Goal: Information Seeking & Learning: Check status

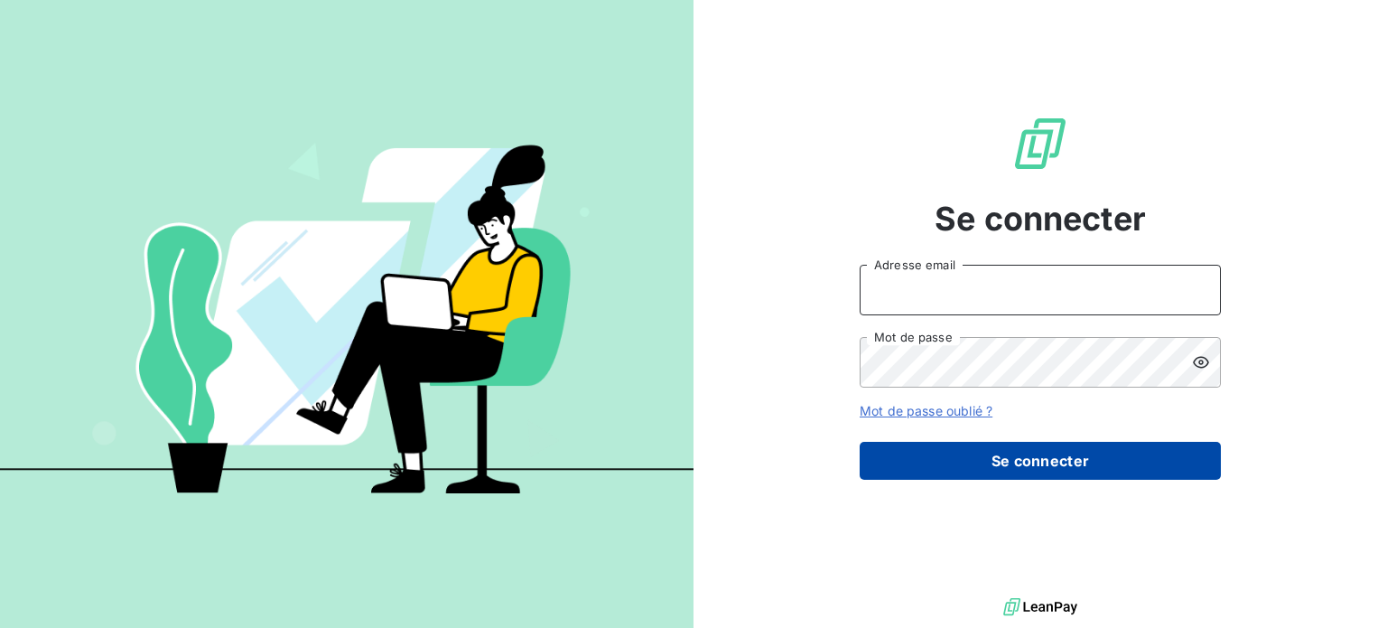
type input "[PERSON_NAME][EMAIL_ADDRESS][DOMAIN_NAME]"
click at [1035, 472] on button "Se connecter" at bounding box center [1040, 461] width 361 height 38
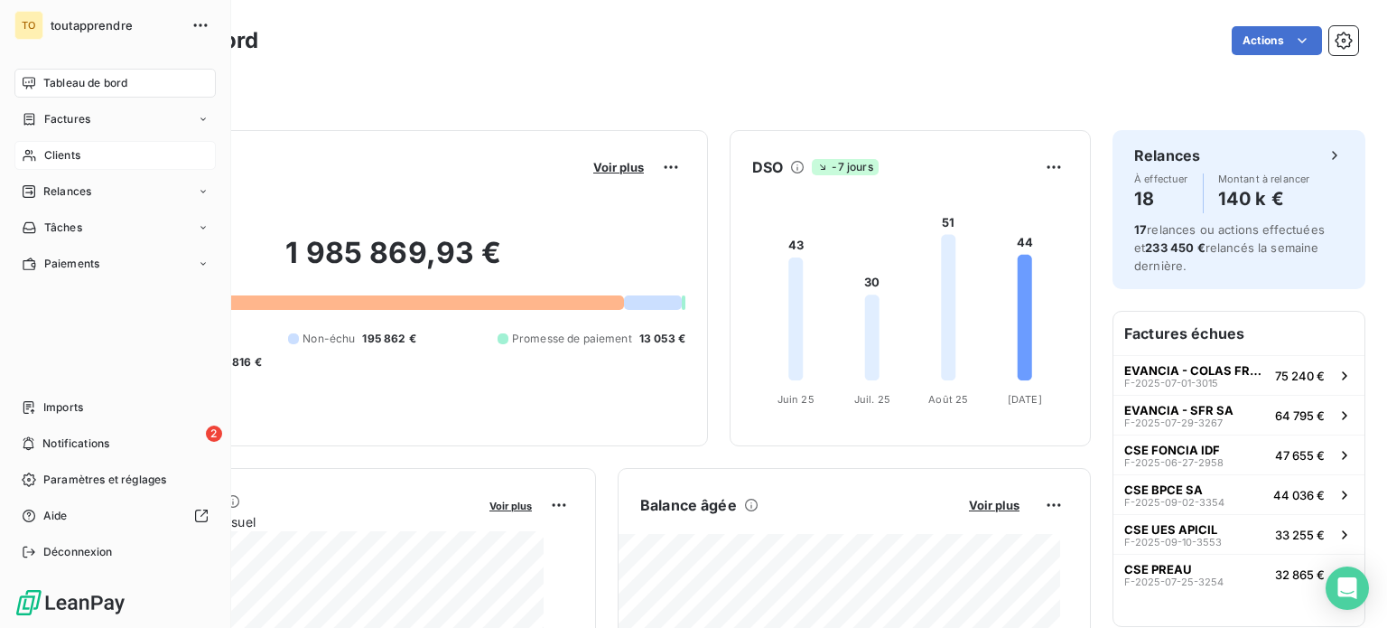
click at [73, 163] on span "Clients" at bounding box center [62, 155] width 36 height 16
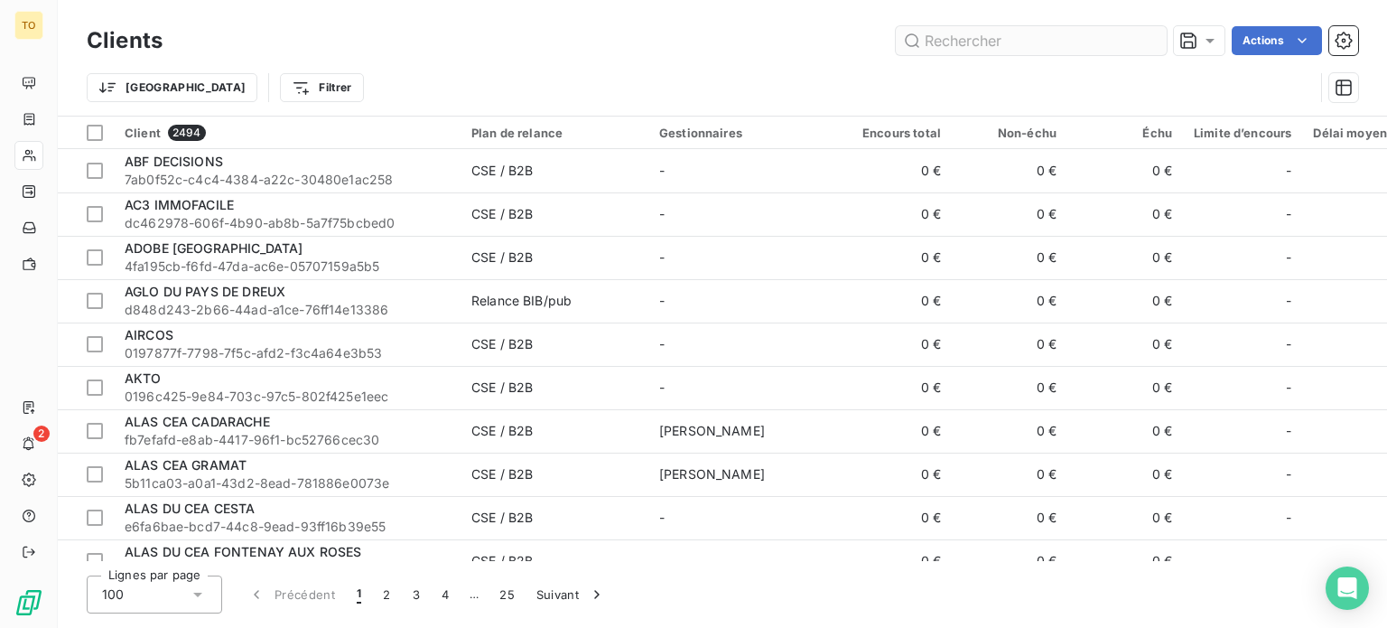
drag, startPoint x: 937, startPoint y: 46, endPoint x: 939, endPoint y: 61, distance: 14.6
click at [937, 46] on input "text" at bounding box center [1031, 40] width 271 height 29
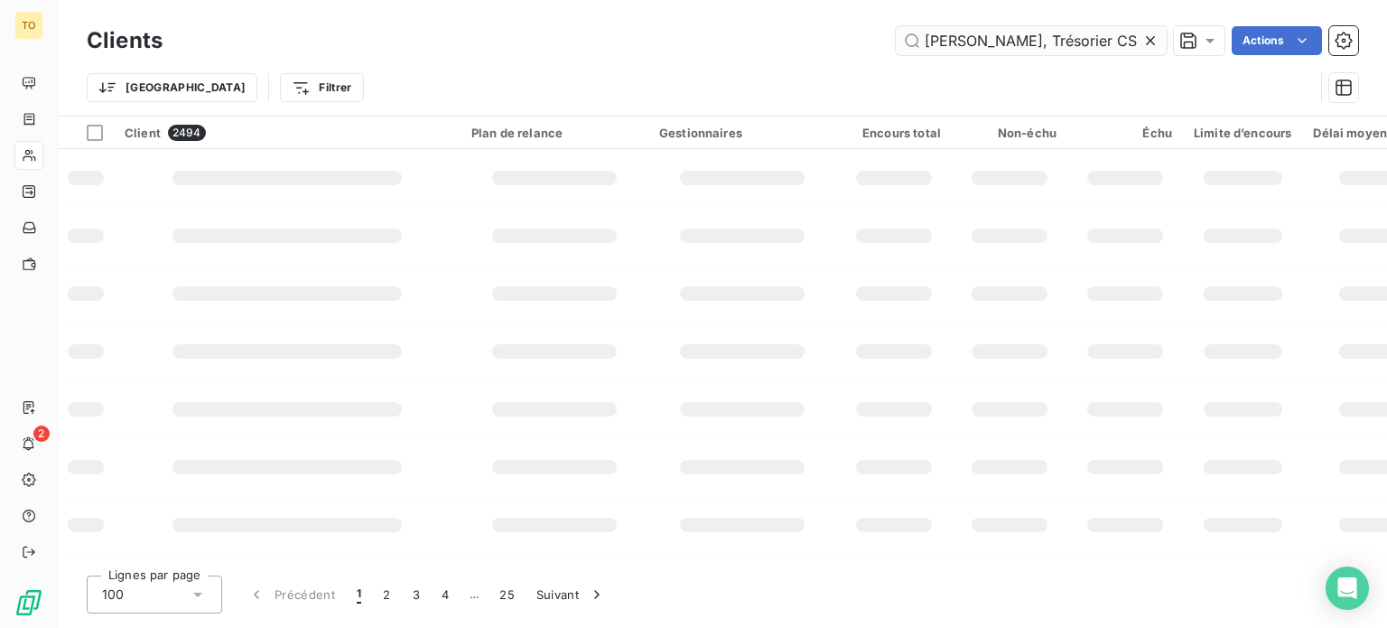
scroll to position [0, 71]
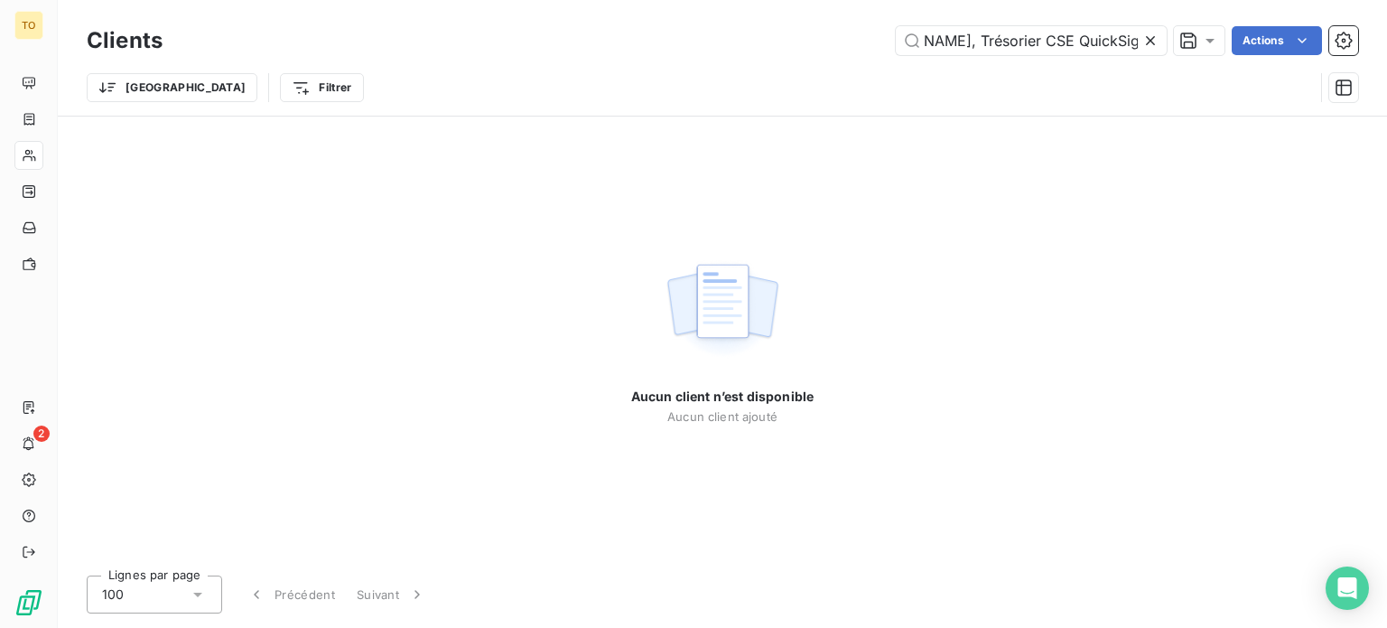
type input "[PERSON_NAME], Trésorier CSE QuickSign"
click at [1142, 46] on icon at bounding box center [1151, 41] width 18 height 18
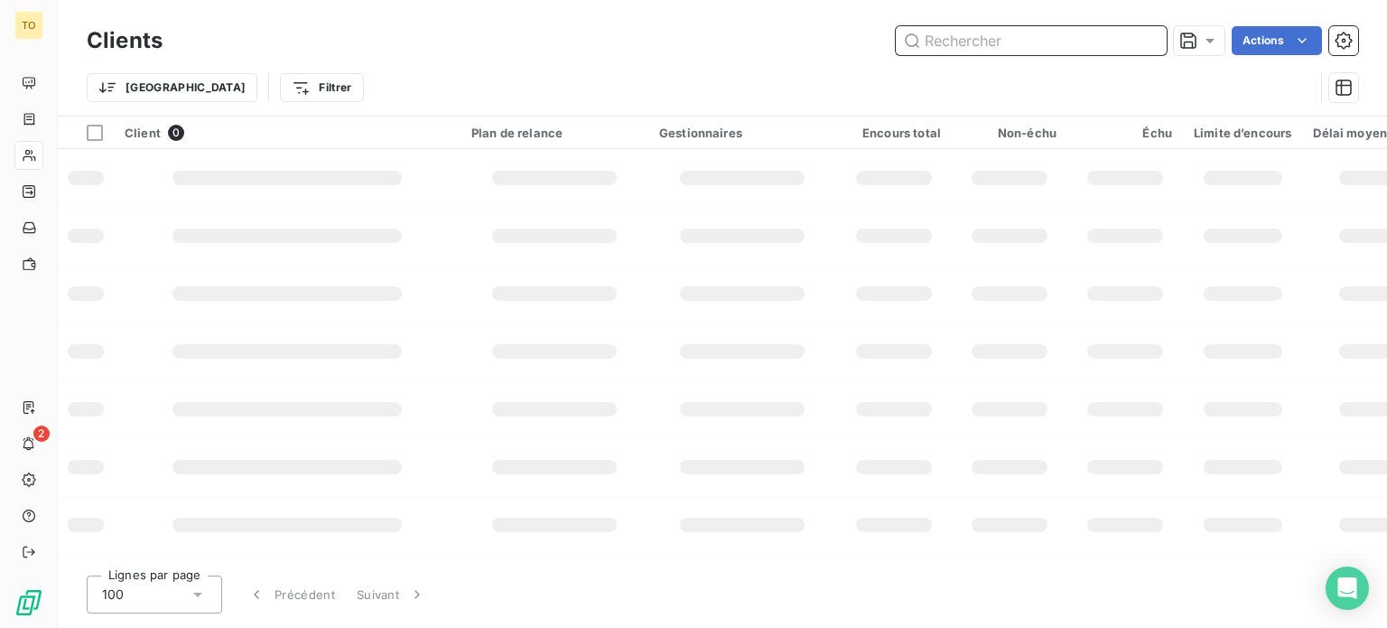
click at [1053, 55] on input "text" at bounding box center [1031, 40] width 271 height 29
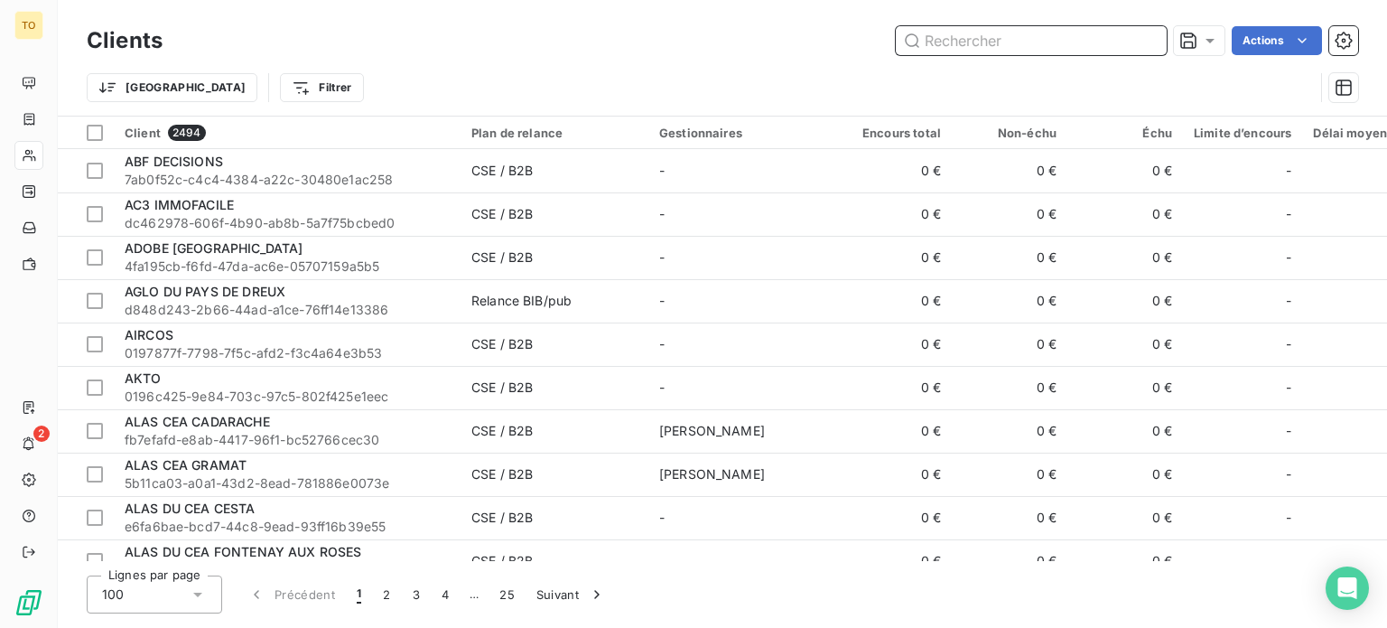
paste input "[PERSON_NAME], Trésorier CSE QuickSign"
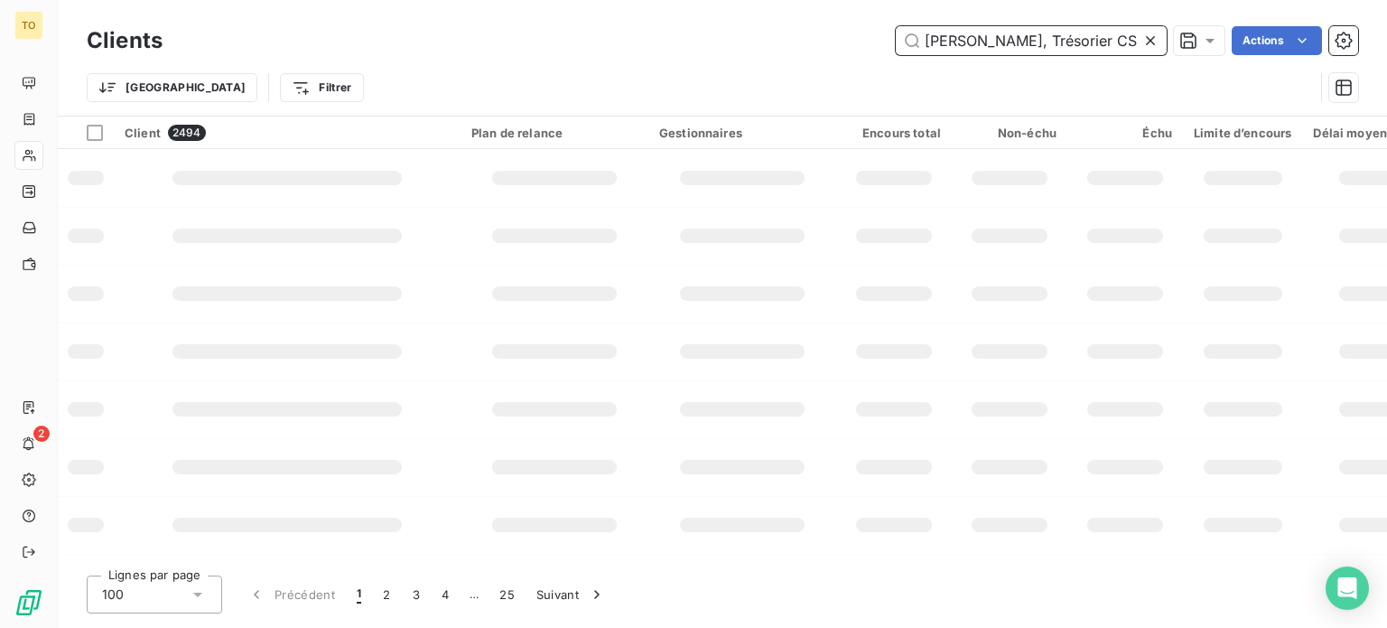
scroll to position [0, 71]
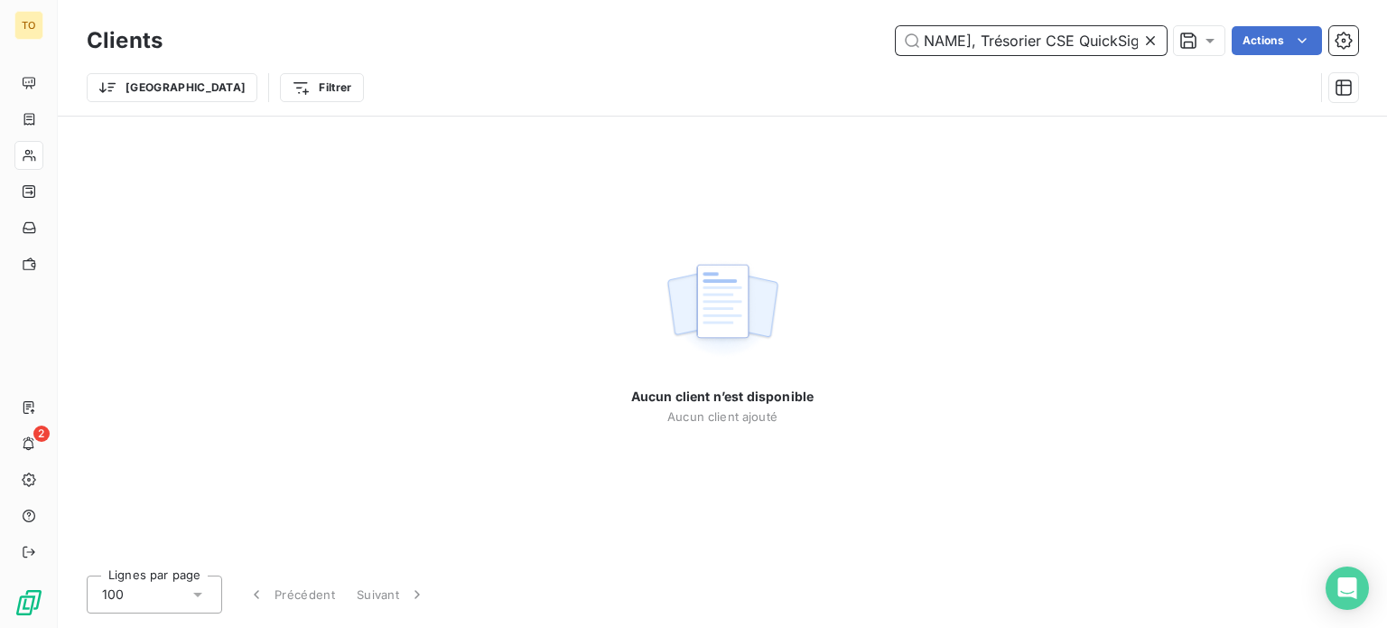
type input "[PERSON_NAME], Trésorier CSE QuickSign"
click at [947, 55] on input "[PERSON_NAME], Trésorier CSE QuickSign" at bounding box center [1031, 40] width 271 height 29
click at [1142, 50] on icon at bounding box center [1151, 41] width 18 height 18
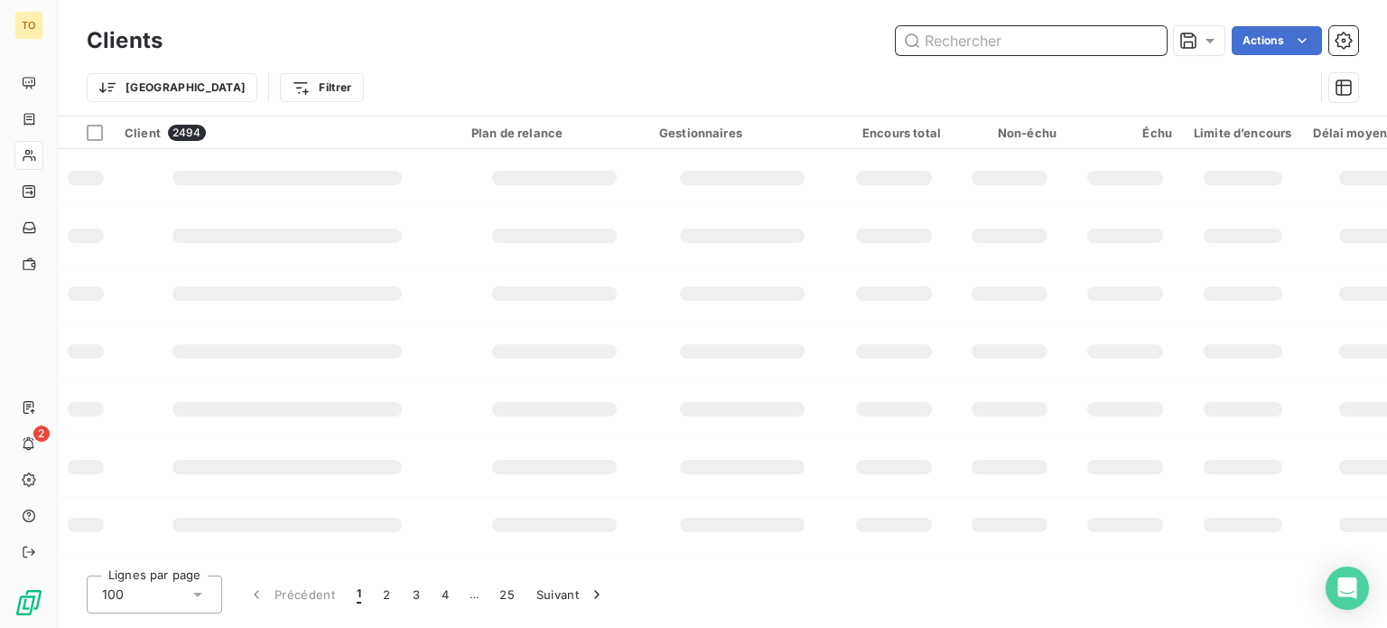
click at [1067, 49] on input "text" at bounding box center [1031, 40] width 271 height 29
paste input "CSE COUTOT [PERSON_NAME]"
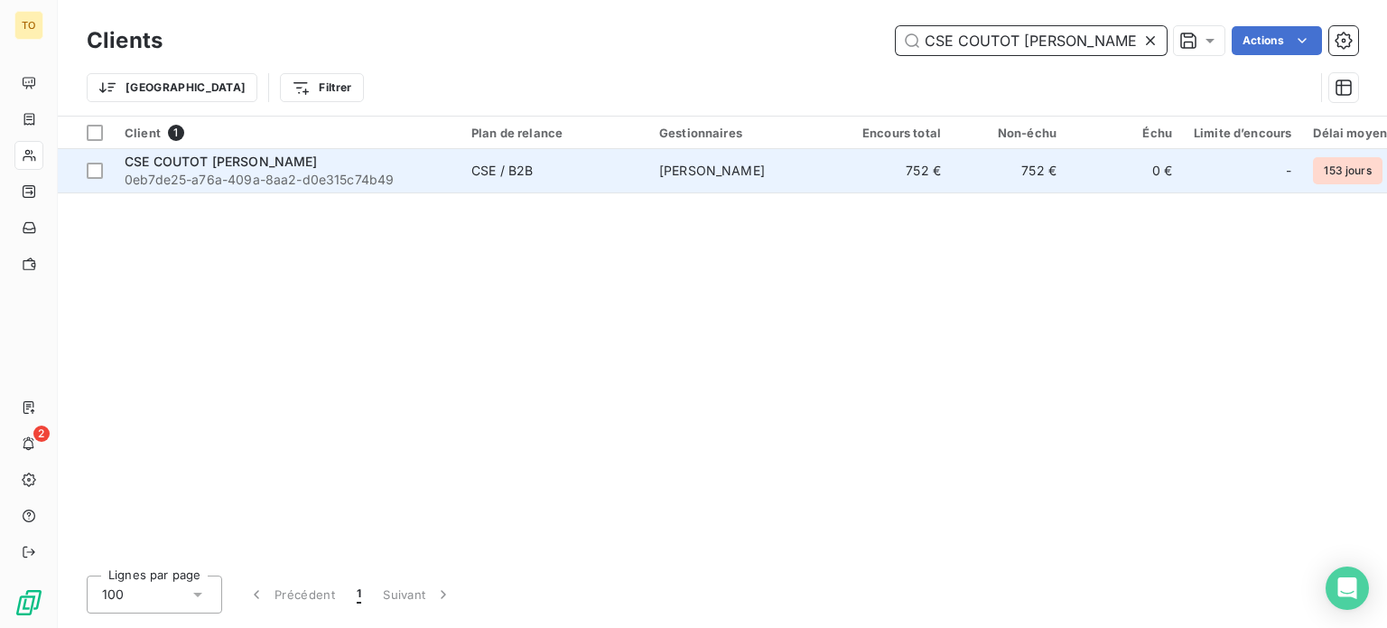
type input "CSE COUTOT [PERSON_NAME]"
click at [317, 189] on span "0eb7de25-a76a-409a-8aa2-d0e315c74b49" at bounding box center [287, 180] width 325 height 18
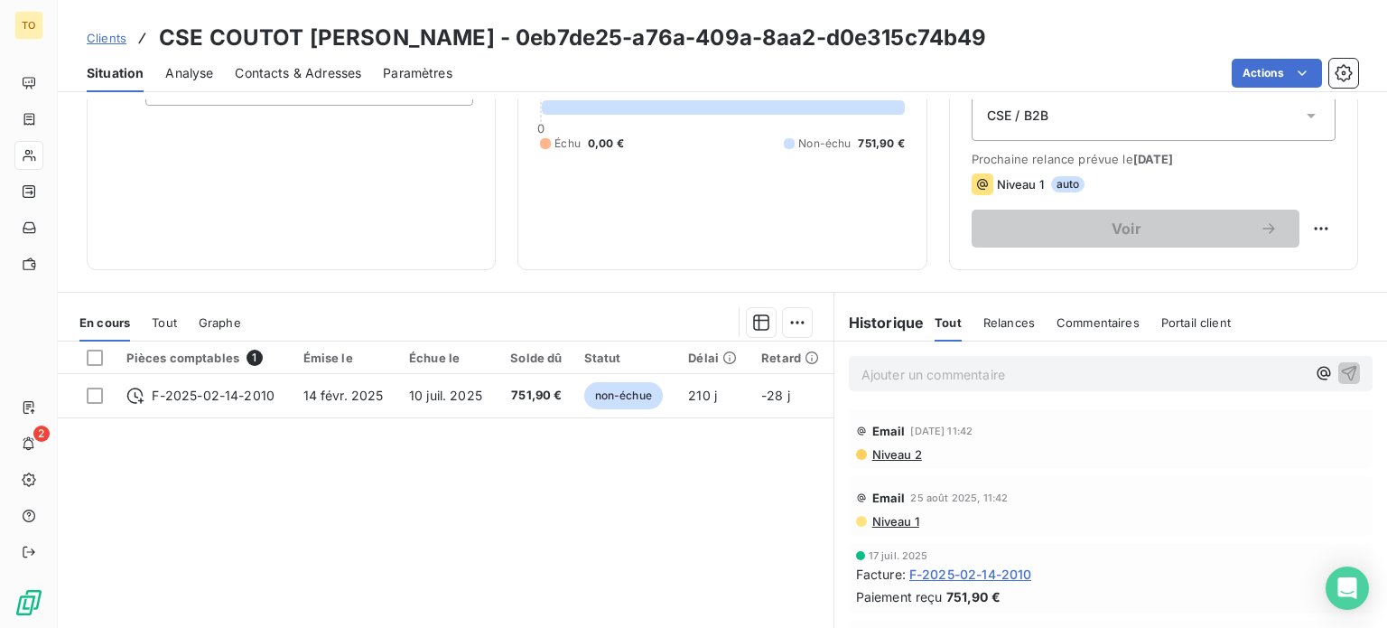
scroll to position [418, 0]
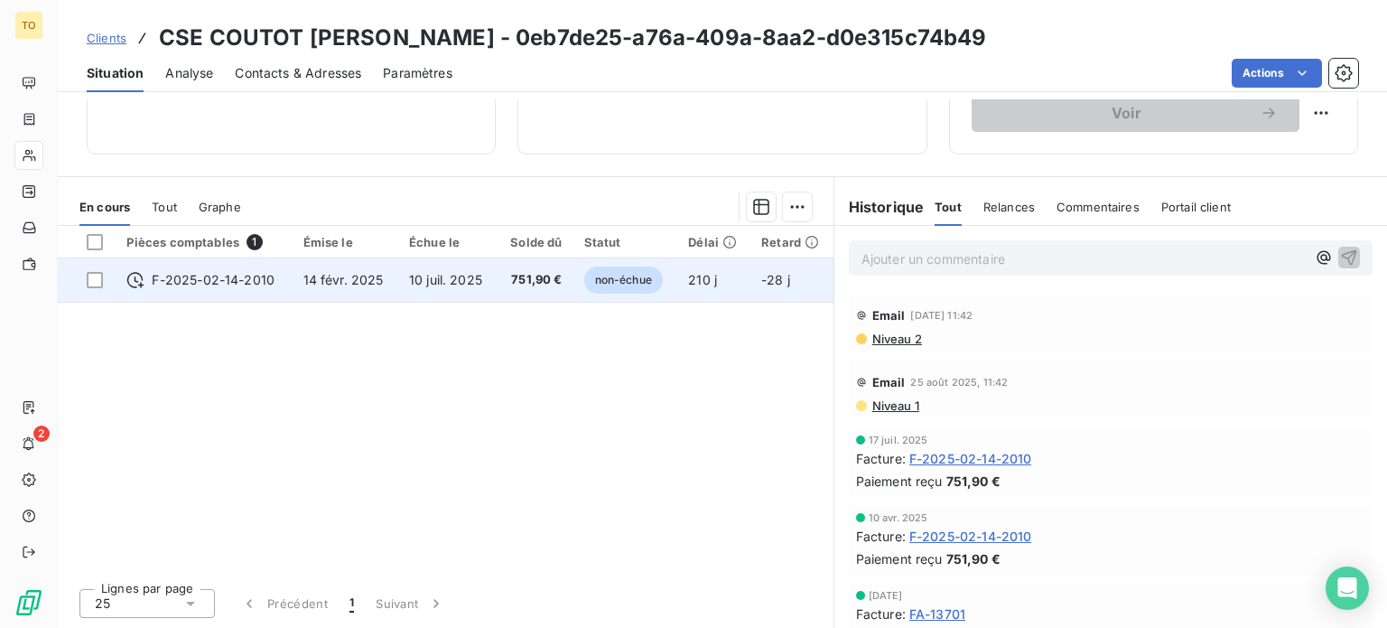
click at [654, 294] on span "non-échue" at bounding box center [623, 279] width 79 height 27
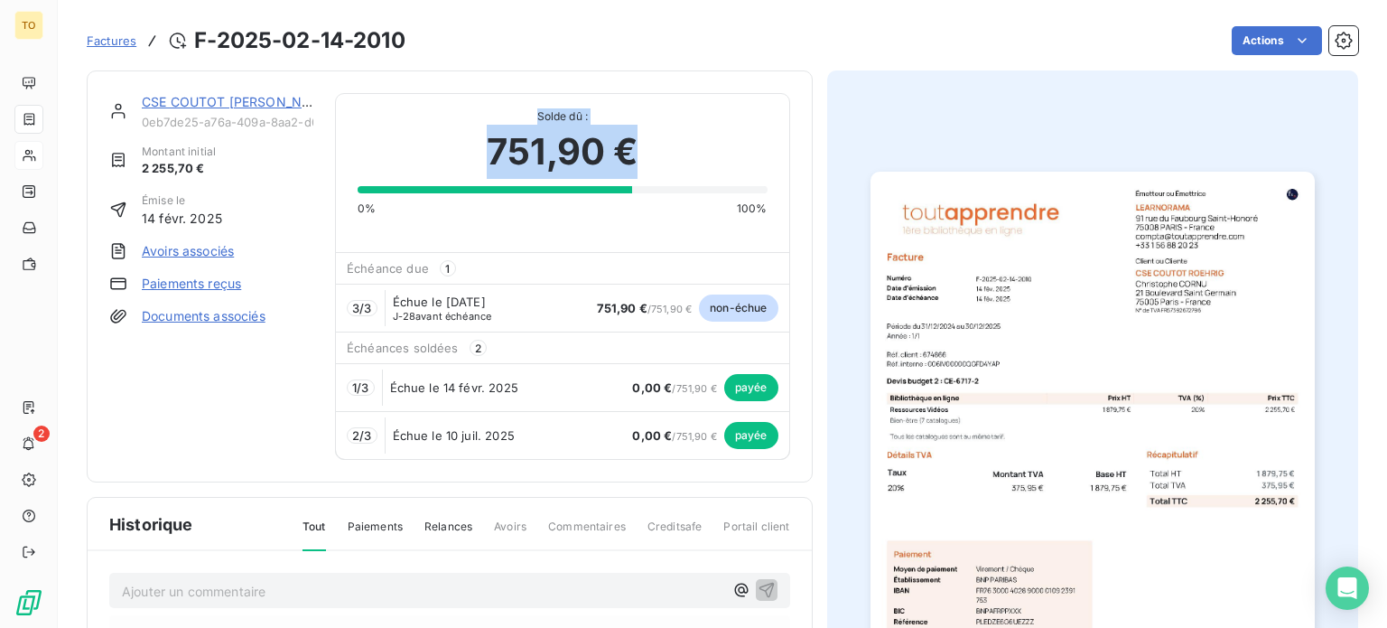
drag, startPoint x: 544, startPoint y: 131, endPoint x: 650, endPoint y: 177, distance: 116.1
click at [650, 177] on div "Solde dû : 751,90 € 0% 100%" at bounding box center [562, 155] width 409 height 123
click at [650, 177] on div "751,90 €" at bounding box center [562, 152] width 409 height 54
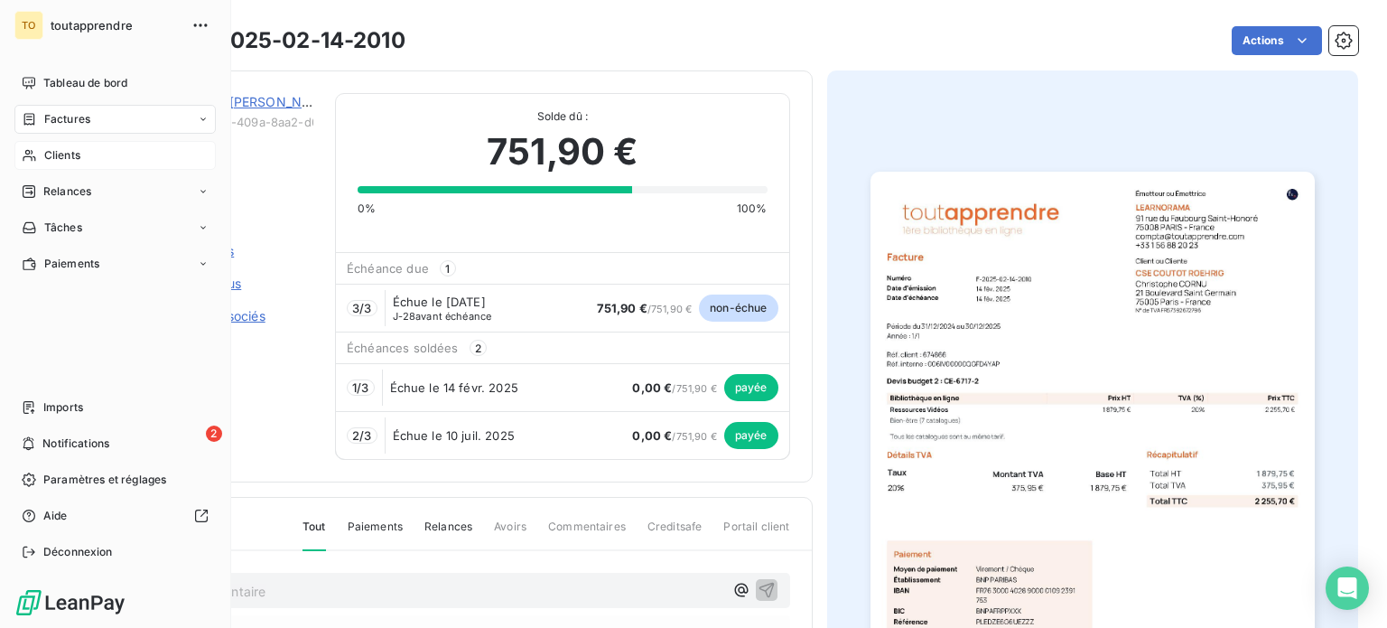
click at [37, 163] on icon at bounding box center [29, 155] width 15 height 14
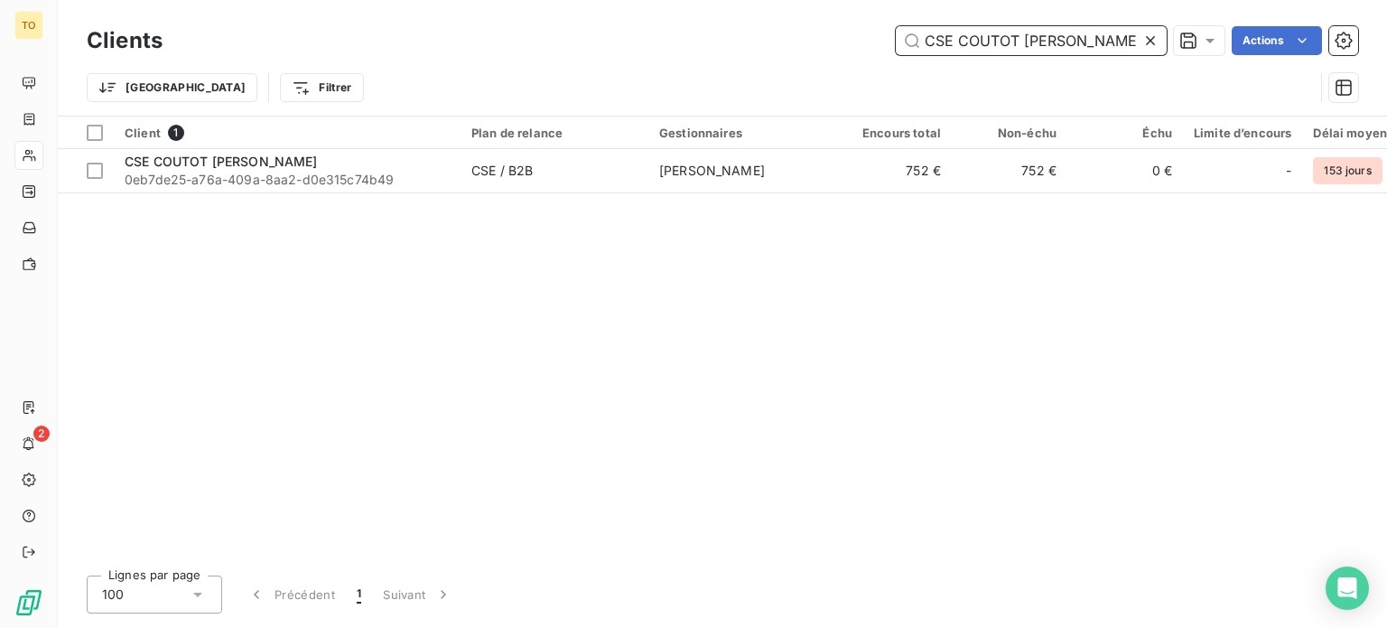
drag, startPoint x: 1066, startPoint y: 48, endPoint x: 795, endPoint y: 49, distance: 270.9
click at [795, 49] on div "CSE COUTOT [PERSON_NAME] Actions" at bounding box center [771, 40] width 1174 height 29
paste input "E MONTMIRAIL"
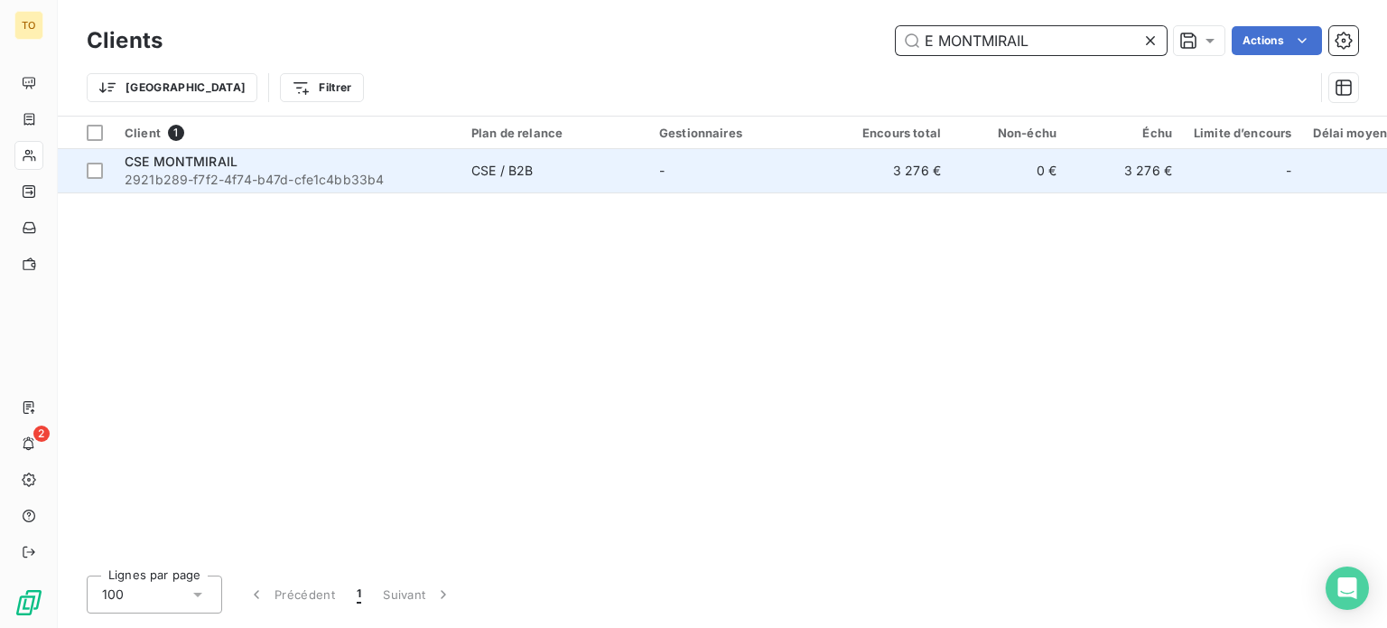
type input "E MONTMIRAIL"
click at [354, 189] on span "2921b289-f7f2-4f74-b47d-cfe1c4bb33b4" at bounding box center [287, 180] width 325 height 18
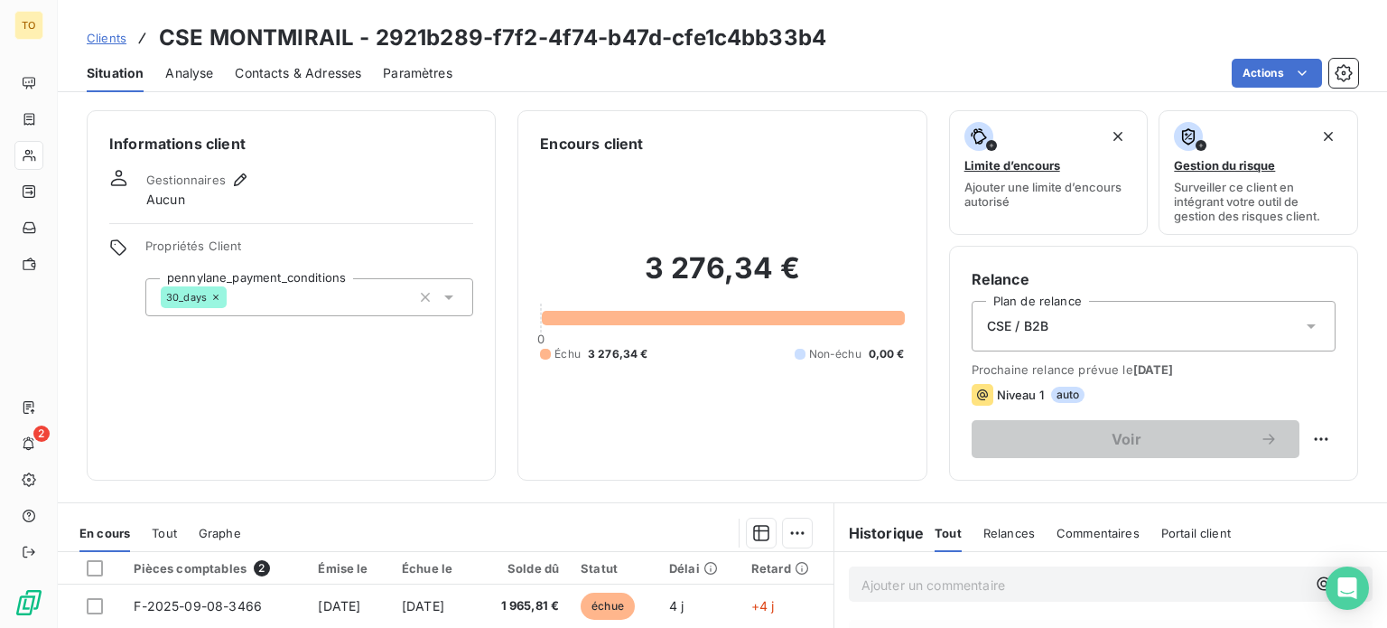
click at [312, 82] on span "Contacts & Adresses" at bounding box center [298, 73] width 126 height 18
